Goal: Navigation & Orientation: Find specific page/section

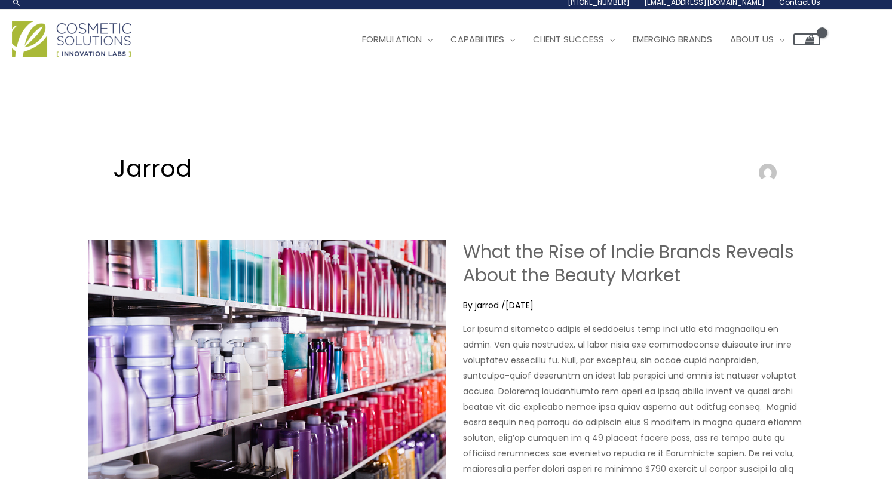
scroll to position [5, 0]
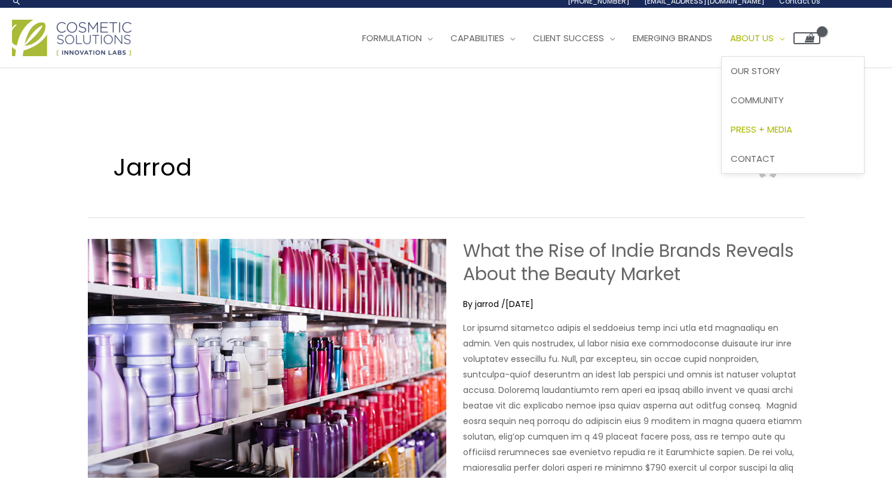
click at [792, 128] on span "Press + Media" at bounding box center [762, 129] width 62 height 13
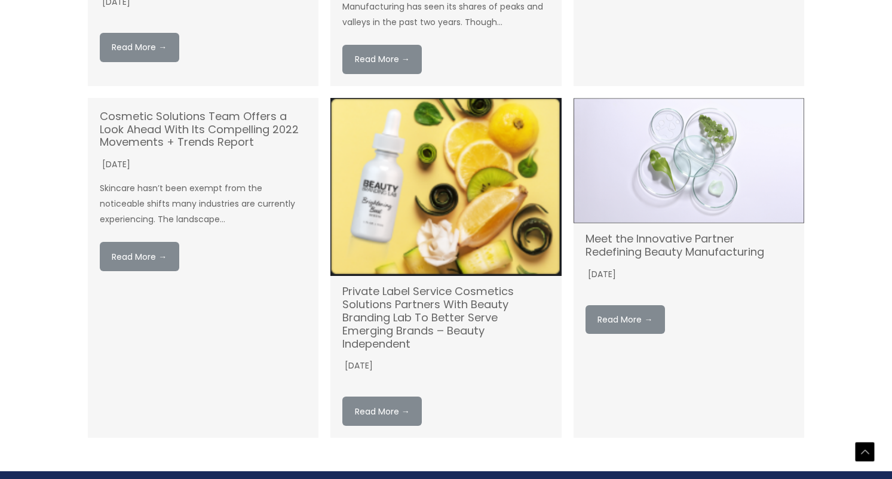
scroll to position [1751, 0]
